Goal: Book appointment/travel/reservation

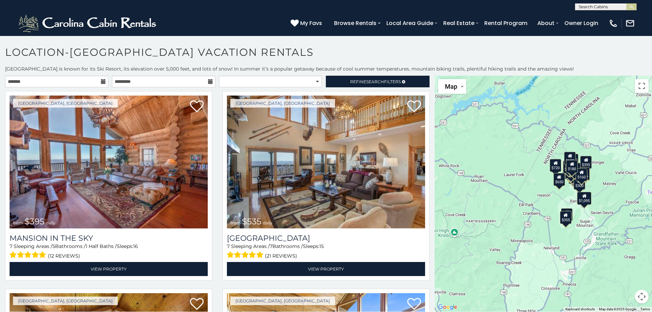
click at [101, 79] on icon at bounding box center [103, 81] width 5 height 5
click at [102, 82] on icon at bounding box center [103, 81] width 5 height 5
click at [17, 80] on input "text" at bounding box center [56, 82] width 103 height 12
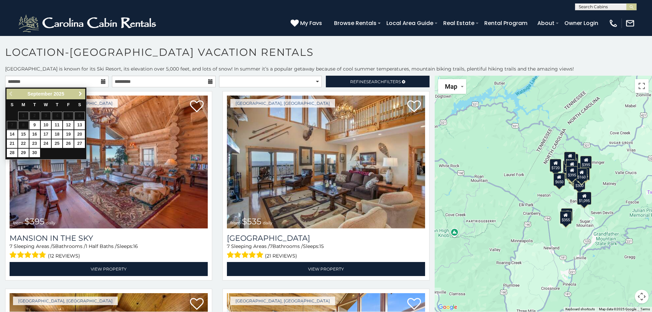
click at [80, 95] on span "Next" at bounding box center [80, 93] width 5 height 5
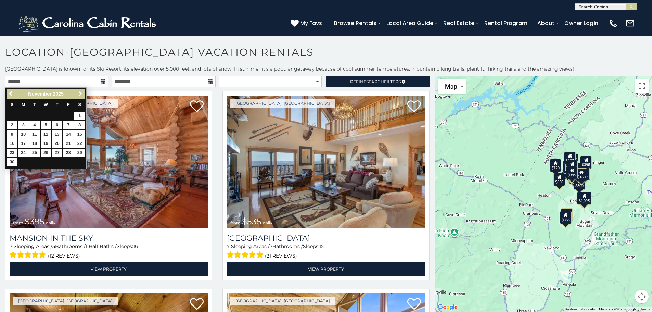
click at [80, 95] on span "Next" at bounding box center [80, 93] width 5 height 5
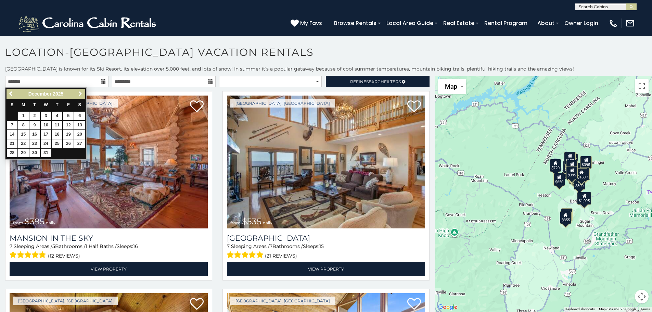
click at [80, 95] on span "Next" at bounding box center [80, 93] width 5 height 5
click at [59, 153] on link "29" at bounding box center [57, 152] width 11 height 9
type input "**********"
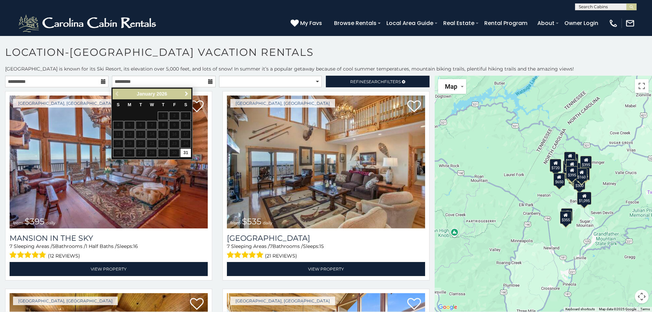
click at [186, 92] on span "Next" at bounding box center [186, 93] width 5 height 5
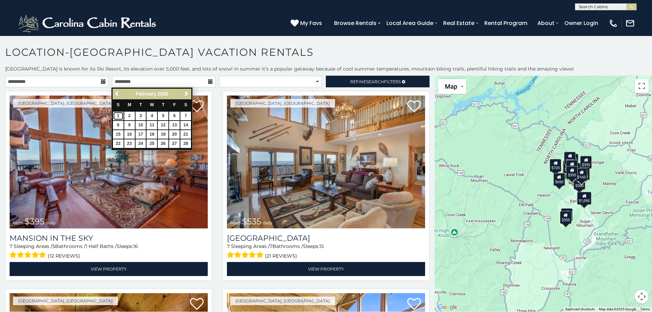
click at [120, 116] on link "1" at bounding box center [118, 116] width 11 height 9
type input "**********"
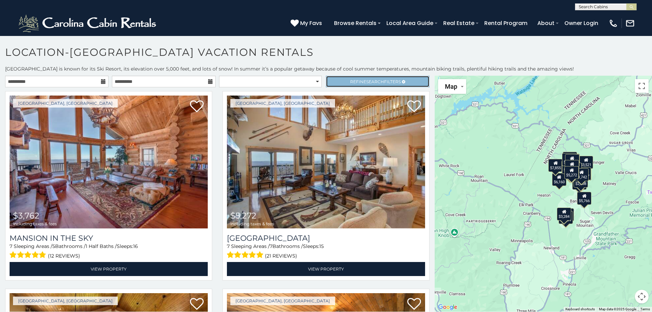
click at [375, 78] on link "Refine Search Filters" at bounding box center [377, 82] width 103 height 12
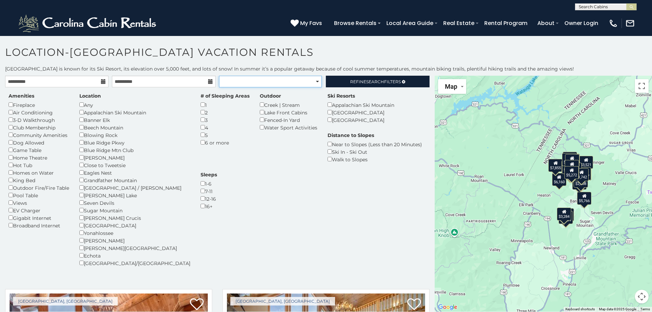
click at [314, 79] on select "**********" at bounding box center [270, 82] width 103 height 12
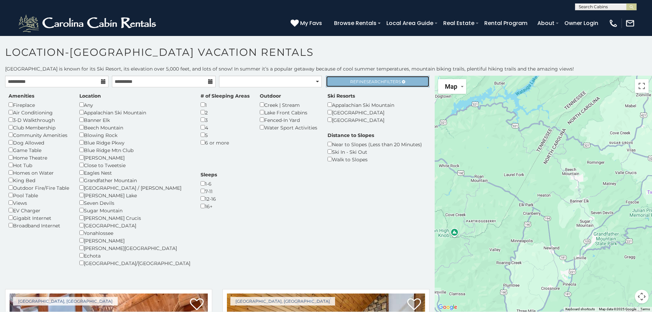
click at [350, 82] on span "Refine Search Filters" at bounding box center [375, 81] width 51 height 5
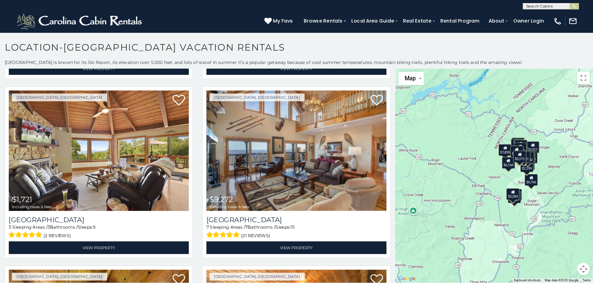
scroll to position [205, 0]
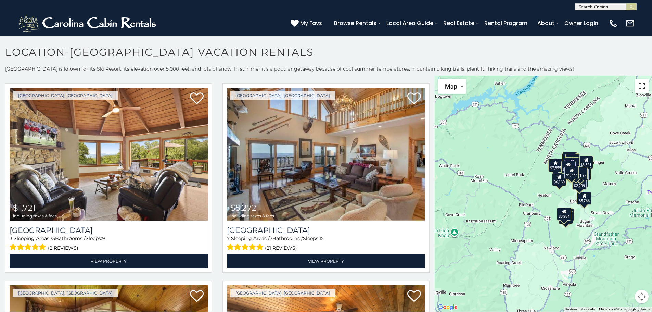
click at [645, 90] on button "Toggle fullscreen view" at bounding box center [642, 86] width 14 height 14
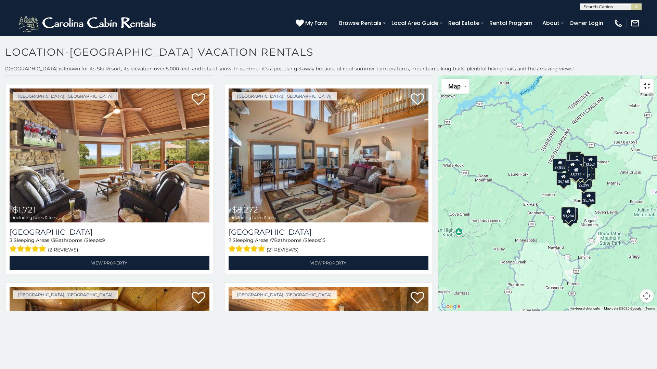
click at [650, 79] on button "Toggle fullscreen view" at bounding box center [647, 86] width 14 height 14
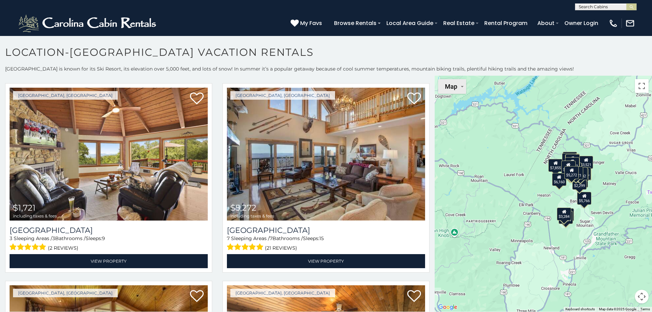
click at [455, 87] on span "Map" at bounding box center [451, 86] width 12 height 7
click at [458, 97] on li "Satellite" at bounding box center [459, 100] width 40 height 12
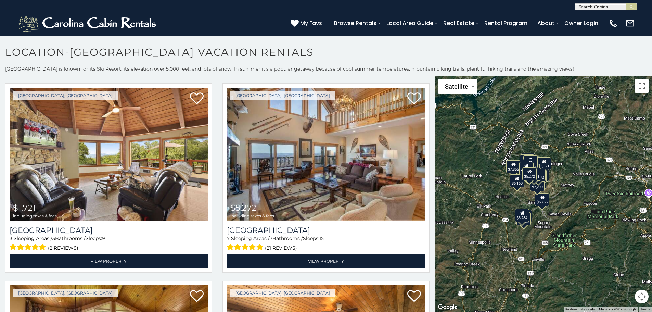
drag, startPoint x: 571, startPoint y: 262, endPoint x: 527, endPoint y: 265, distance: 43.9
click at [527, 265] on div "$3,762 $5,272 $4,148 $3,324 $3,008 $2,766 $3,672 $3,521 $2,615 $4,071 $1,944 $6…" at bounding box center [542, 194] width 217 height 236
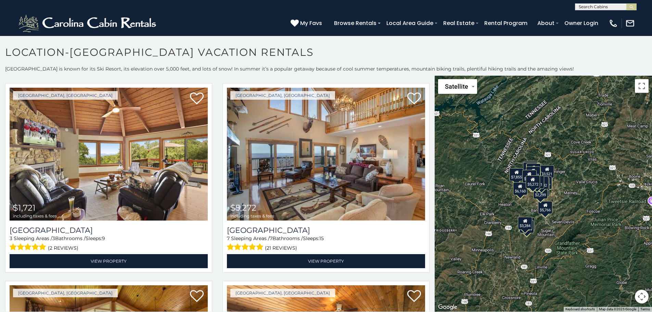
drag, startPoint x: 520, startPoint y: 204, endPoint x: 524, endPoint y: 211, distance: 8.0
click at [524, 211] on div "$3,762 $5,272 $4,148 $3,324 $3,008 $2,766 $3,672 $3,521 $2,615 $4,071 $1,944 $6…" at bounding box center [542, 194] width 217 height 236
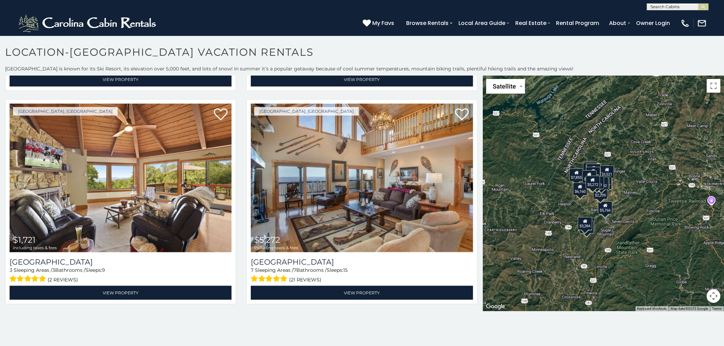
click at [651, 293] on button "Map camera controls" at bounding box center [714, 296] width 14 height 14
click at [651, 263] on button "Zoom in" at bounding box center [697, 262] width 14 height 14
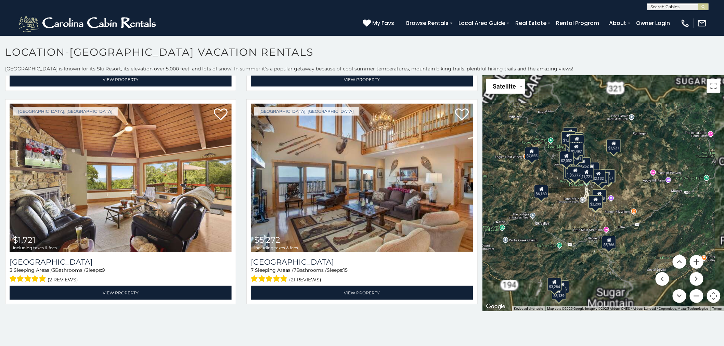
click at [651, 261] on button "Zoom in" at bounding box center [697, 262] width 14 height 14
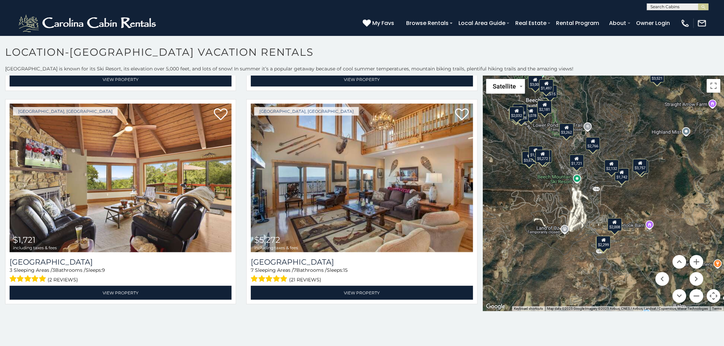
drag, startPoint x: 579, startPoint y: 205, endPoint x: 588, endPoint y: 211, distance: 10.7
click at [588, 211] on div "$3,762 $5,272 $4,148 $3,324 $3,008 $2,766 $3,672 $3,521 $2,615 $4,071 $1,944 $6…" at bounding box center [603, 194] width 241 height 236
click at [651, 262] on button "Zoom in" at bounding box center [697, 262] width 14 height 14
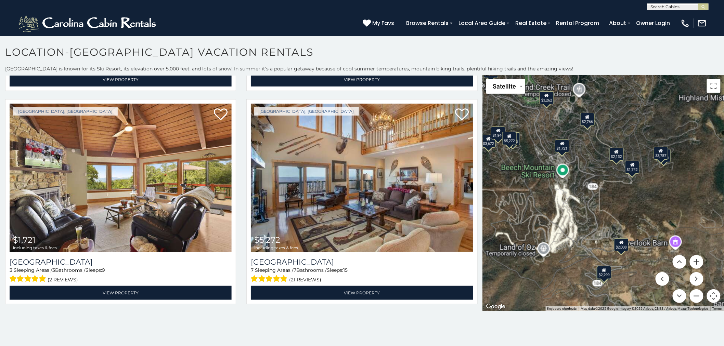
click at [651, 262] on button "Zoom in" at bounding box center [697, 262] width 14 height 14
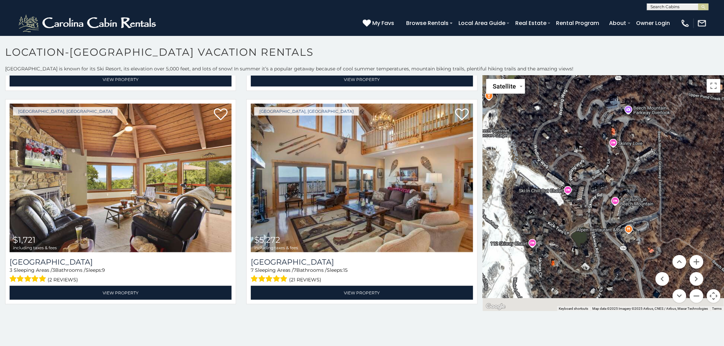
drag, startPoint x: 600, startPoint y: 225, endPoint x: 684, endPoint y: 183, distance: 93.8
click at [651, 183] on div "$3,762 $5,272 $4,148 $3,324 $3,008 $2,766 $3,672 $3,521 $2,615 $4,071 $1,944 $6…" at bounding box center [603, 194] width 241 height 236
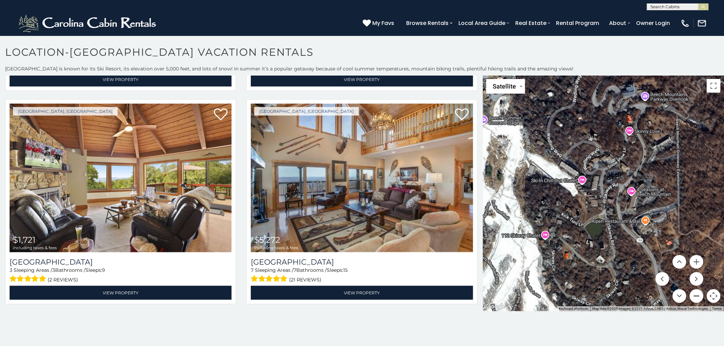
click at [651, 293] on button "Zoom out" at bounding box center [697, 296] width 14 height 14
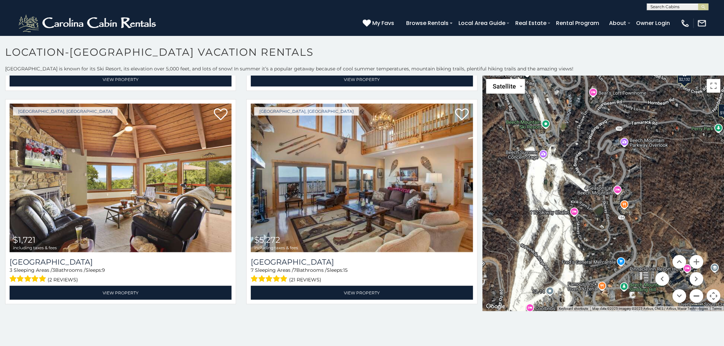
click at [651, 293] on button "Zoom out" at bounding box center [697, 296] width 14 height 14
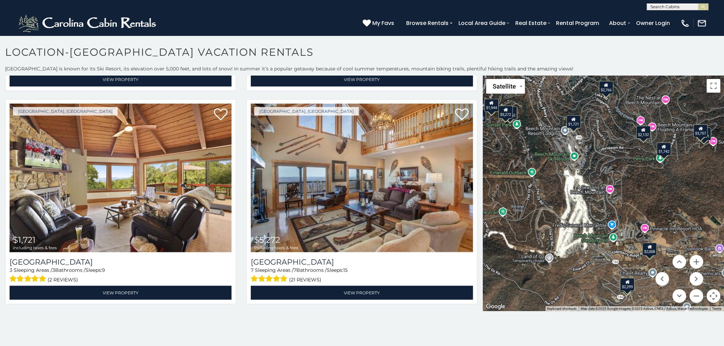
click at [625, 258] on div "$3,762 $5,272 $4,148 $3,324 $3,008 $2,766 $3,672 $3,521 $2,615 $4,071 $1,944 $6…" at bounding box center [603, 194] width 241 height 236
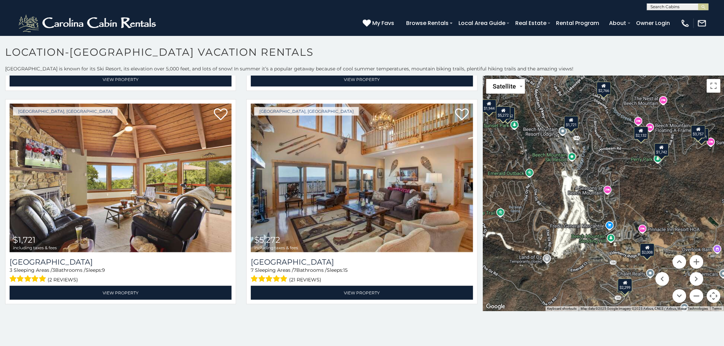
click at [651, 255] on div "$2,008" at bounding box center [647, 249] width 14 height 13
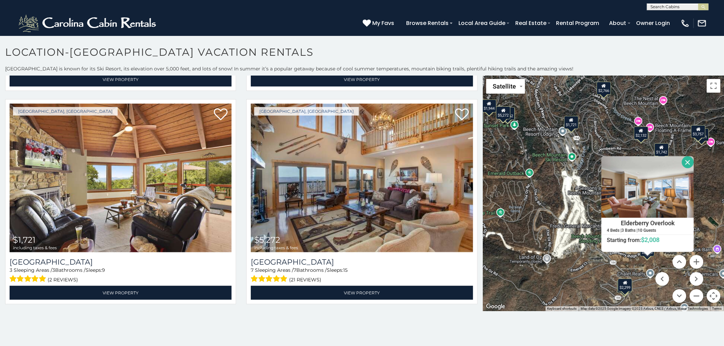
click at [631, 288] on div "$2,299" at bounding box center [625, 285] width 14 height 13
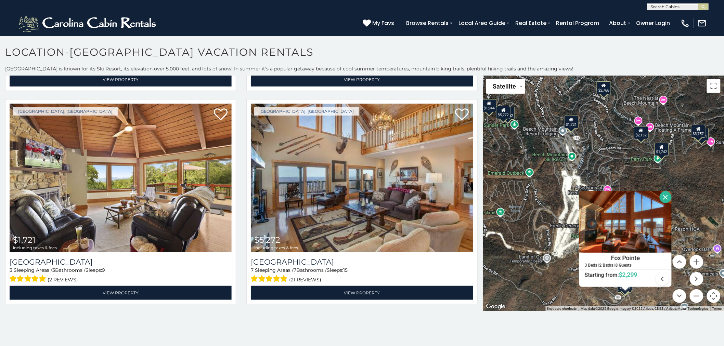
click at [554, 199] on div "$3,762 $5,272 $4,148 $3,324 $3,008 $2,766 $3,672 $3,521 $2,615 $4,071 $1,944 $6…" at bounding box center [603, 194] width 241 height 236
click at [651, 196] on button "Close" at bounding box center [666, 197] width 12 height 12
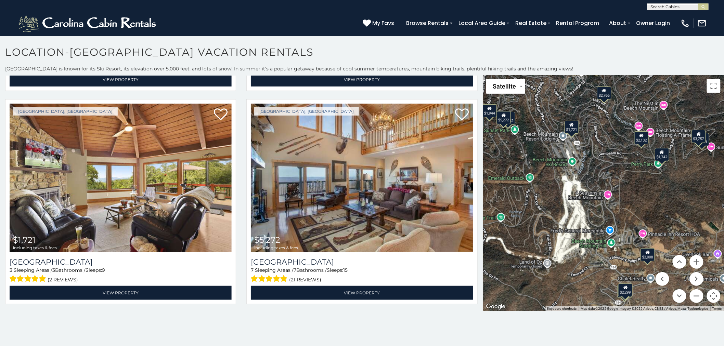
drag, startPoint x: 543, startPoint y: 244, endPoint x: 545, endPoint y: 248, distance: 4.8
click at [545, 248] on div "$3,762 $5,272 $4,148 $3,324 $3,008 $2,766 $3,672 $3,521 $2,615 $4,071 $1,944 $6…" at bounding box center [603, 194] width 241 height 236
click at [651, 263] on button "Zoom in" at bounding box center [697, 262] width 14 height 14
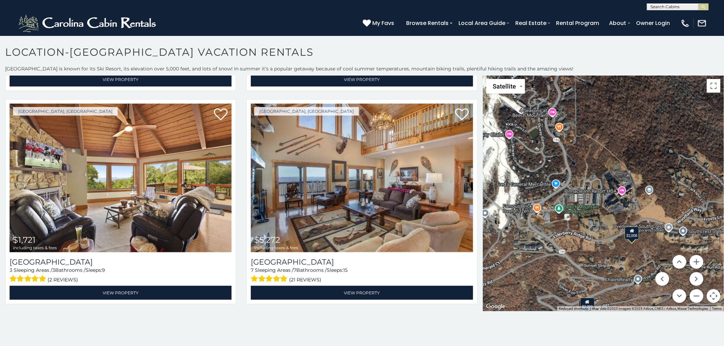
drag, startPoint x: 602, startPoint y: 229, endPoint x: 572, endPoint y: 175, distance: 61.6
click at [572, 175] on div "$3,762 $5,272 $4,148 $3,324 $3,008 $2,766 $3,672 $3,521 $2,615 $4,071 $1,944 $6…" at bounding box center [603, 194] width 241 height 236
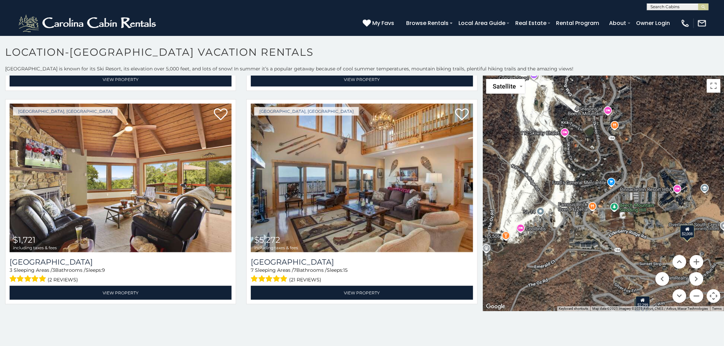
drag, startPoint x: 541, startPoint y: 235, endPoint x: 590, endPoint y: 235, distance: 49.3
click at [590, 235] on div "$3,762 $5,272 $4,148 $3,324 $3,008 $2,766 $3,672 $3,521 $2,615 $4,071 $1,944 $6…" at bounding box center [603, 194] width 241 height 236
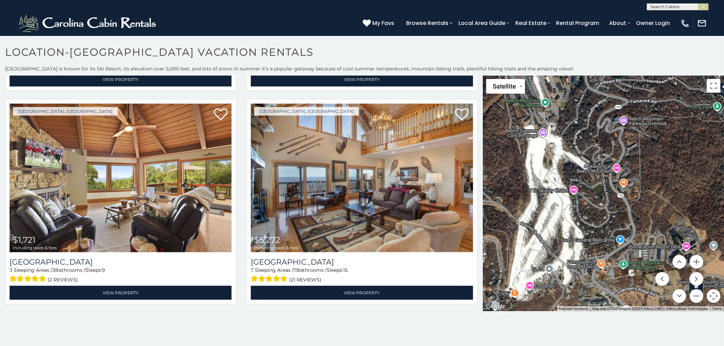
drag, startPoint x: 601, startPoint y: 201, endPoint x: 611, endPoint y: 261, distance: 60.6
click at [611, 261] on div "$3,762 $5,272 $4,148 $3,324 $3,008 $2,766 $3,672 $3,521 $2,615 $4,071 $1,944 $6…" at bounding box center [603, 194] width 241 height 236
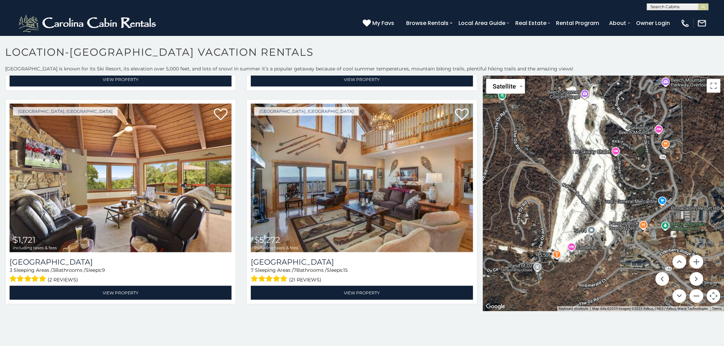
drag, startPoint x: 571, startPoint y: 222, endPoint x: 614, endPoint y: 179, distance: 60.5
click at [614, 179] on div "$3,762 $5,272 $4,148 $3,324 $3,008 $2,766 $3,672 $3,521 $2,615 $4,071 $1,944 $6…" at bounding box center [603, 194] width 241 height 236
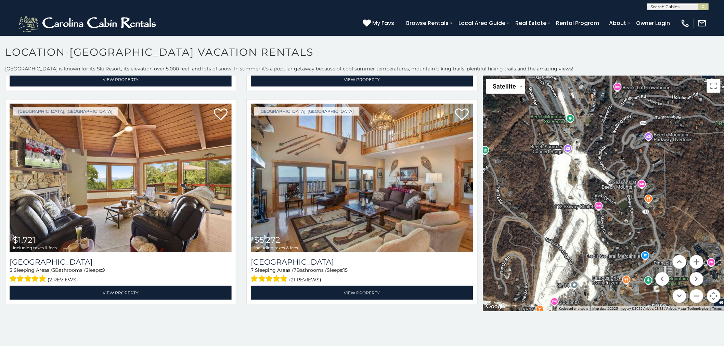
drag, startPoint x: 592, startPoint y: 176, endPoint x: 573, endPoint y: 224, distance: 52.1
click at [574, 224] on div "$3,762 $5,272 $4,148 $3,324 $3,008 $2,766 $3,672 $3,521 $2,615 $4,071 $1,944 $6…" at bounding box center [603, 194] width 241 height 236
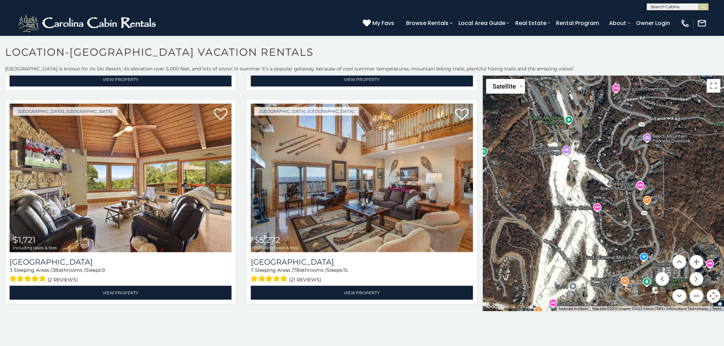
click at [575, 210] on div "$3,762 $5,272 $4,148 $3,324 $3,008 $2,766 $3,672 $3,521 $2,615 $4,071 $1,944 $6…" at bounding box center [603, 194] width 241 height 236
click at [598, 207] on div "$3,762 $5,272 $4,148 $3,324 $3,008 $2,766 $3,672 $3,521 $2,615 $4,071 $1,944 $6…" at bounding box center [603, 194] width 241 height 236
